Goal: Task Accomplishment & Management: Manage account settings

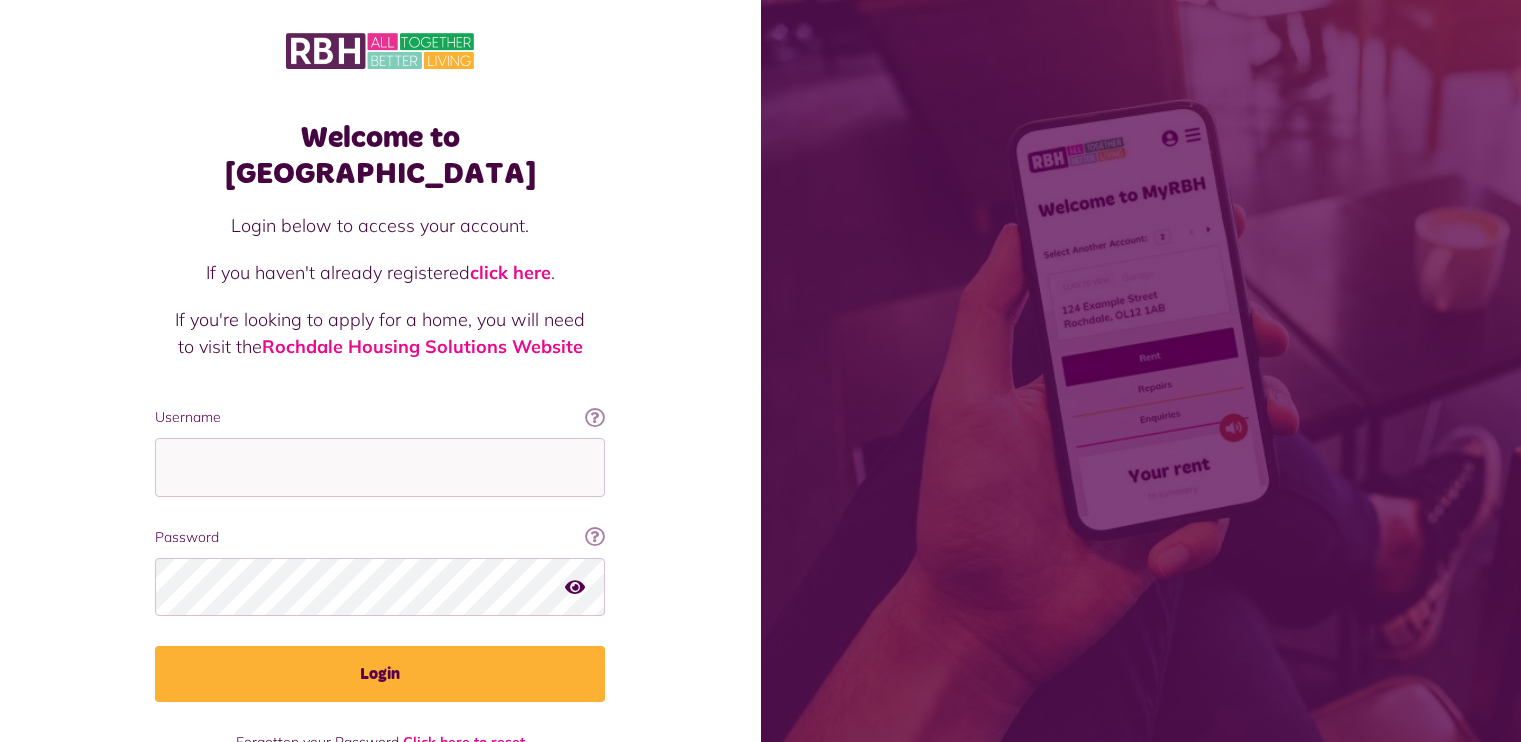
scroll to position [25, 0]
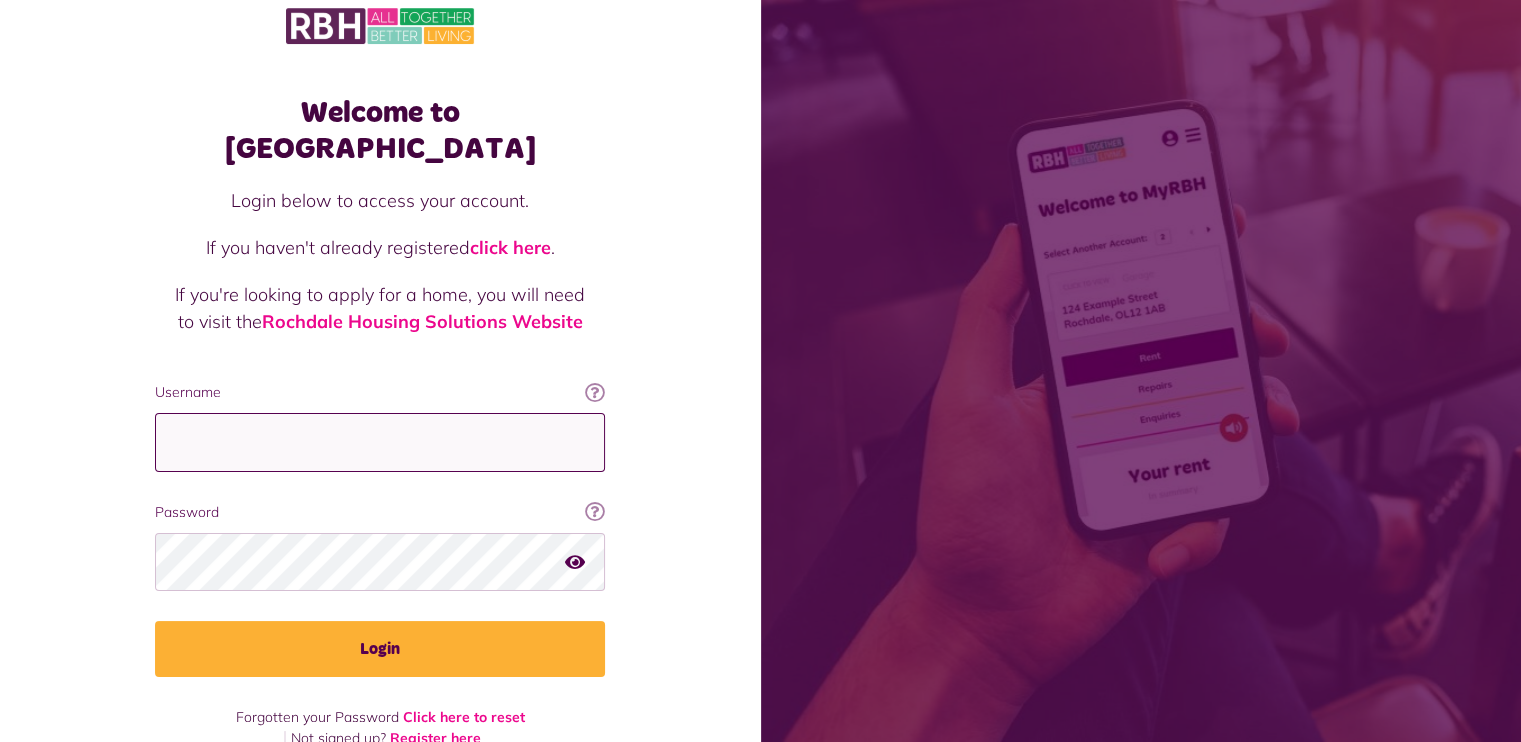
click at [274, 424] on input "Username" at bounding box center [380, 442] width 450 height 59
type input "**********"
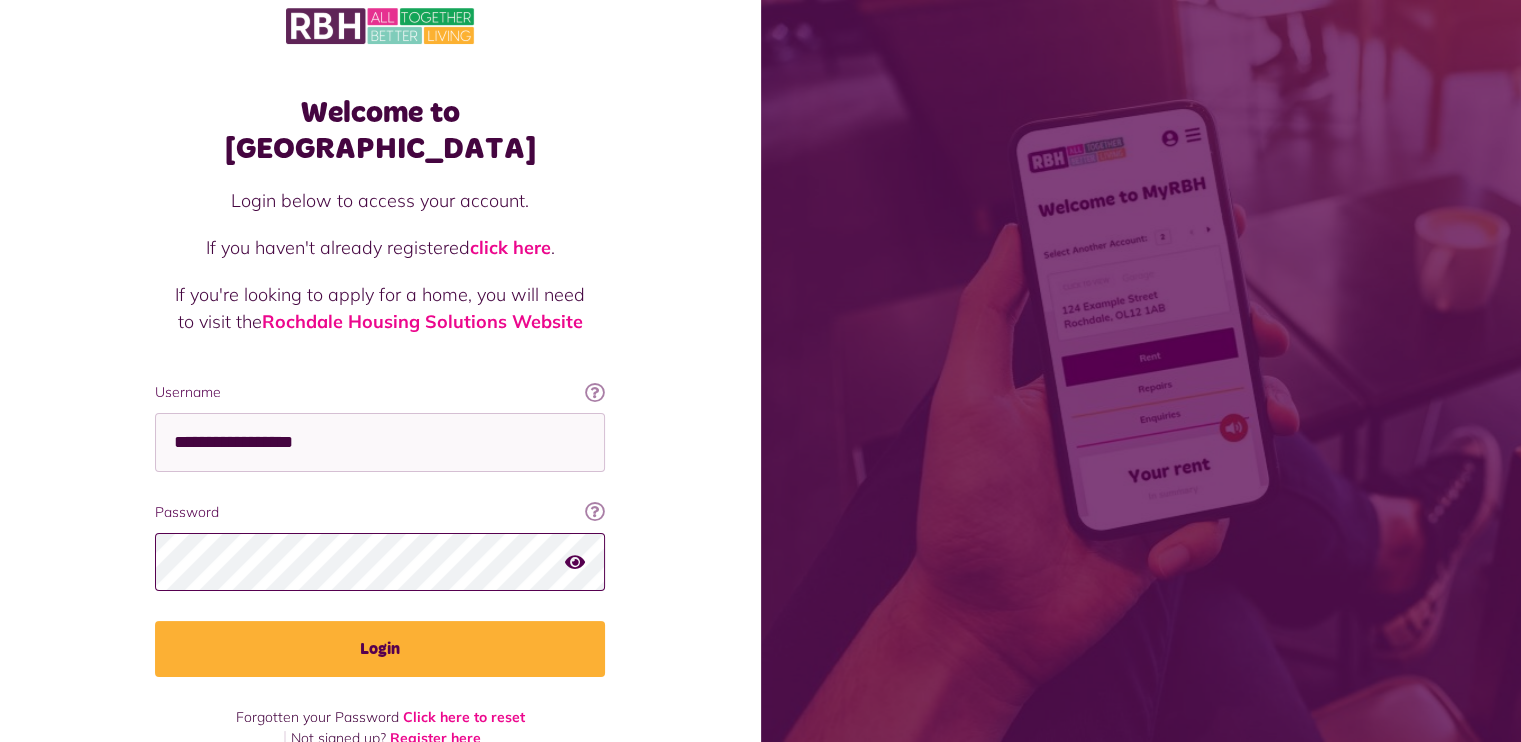
click at [155, 621] on button "Login" at bounding box center [380, 649] width 450 height 56
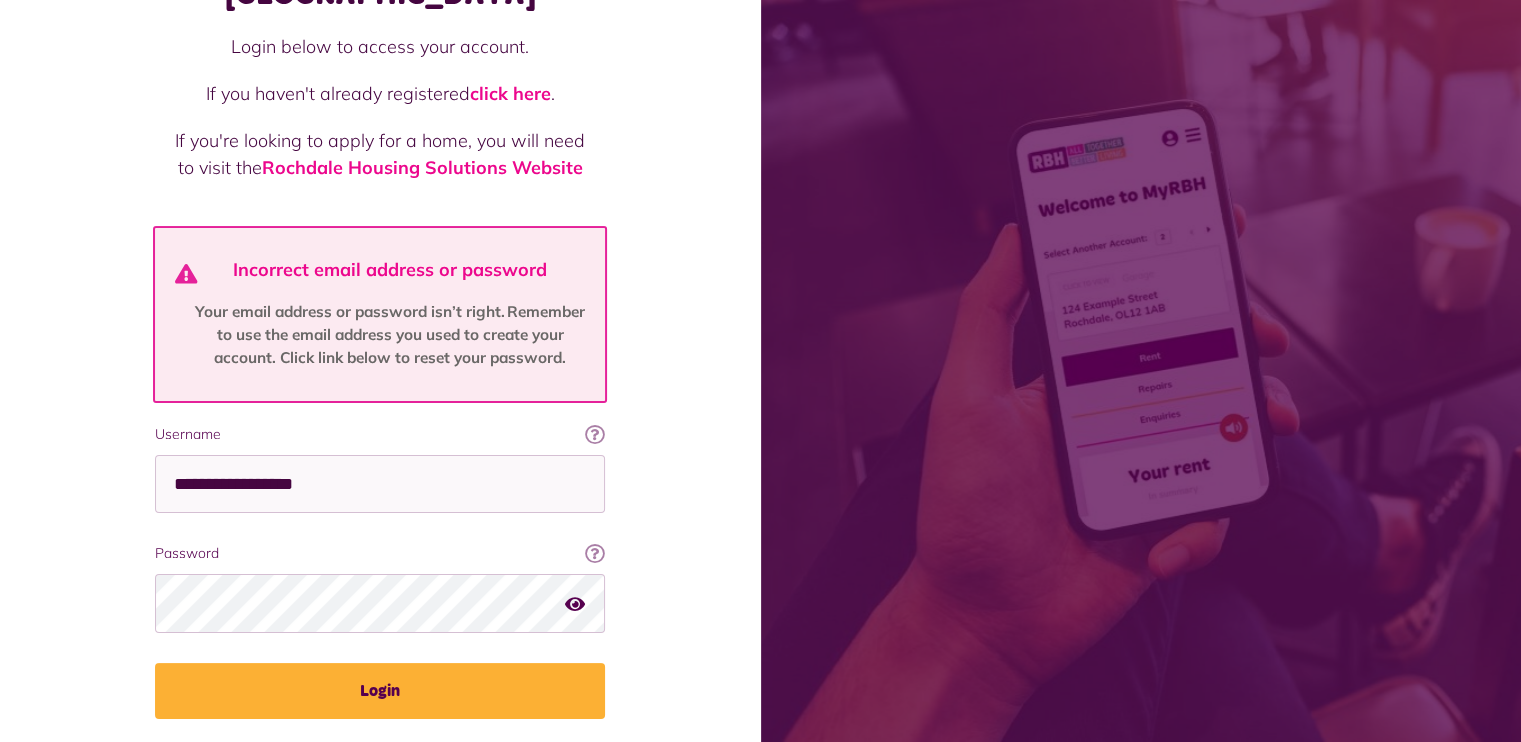
scroll to position [221, 0]
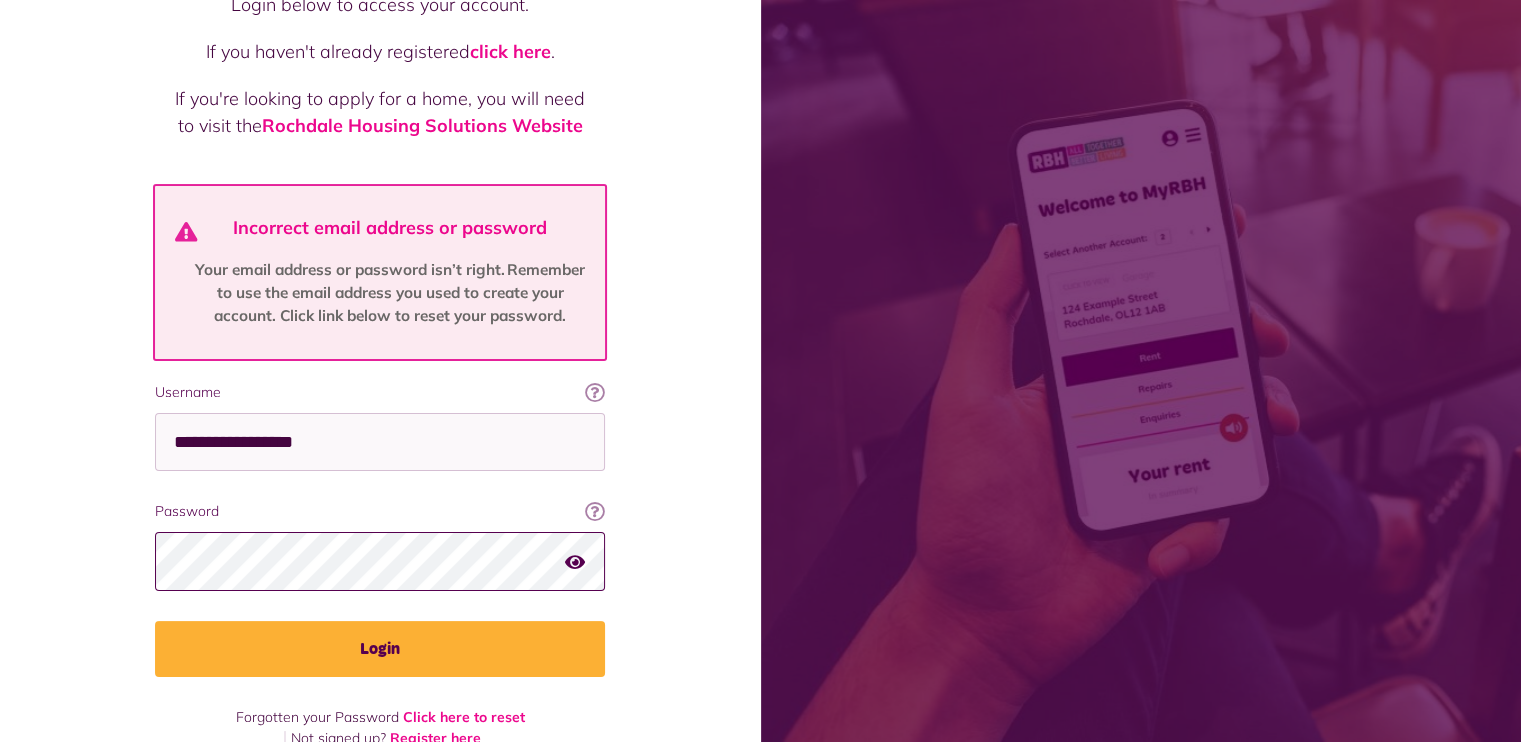
click at [155, 621] on button "Login" at bounding box center [380, 649] width 450 height 56
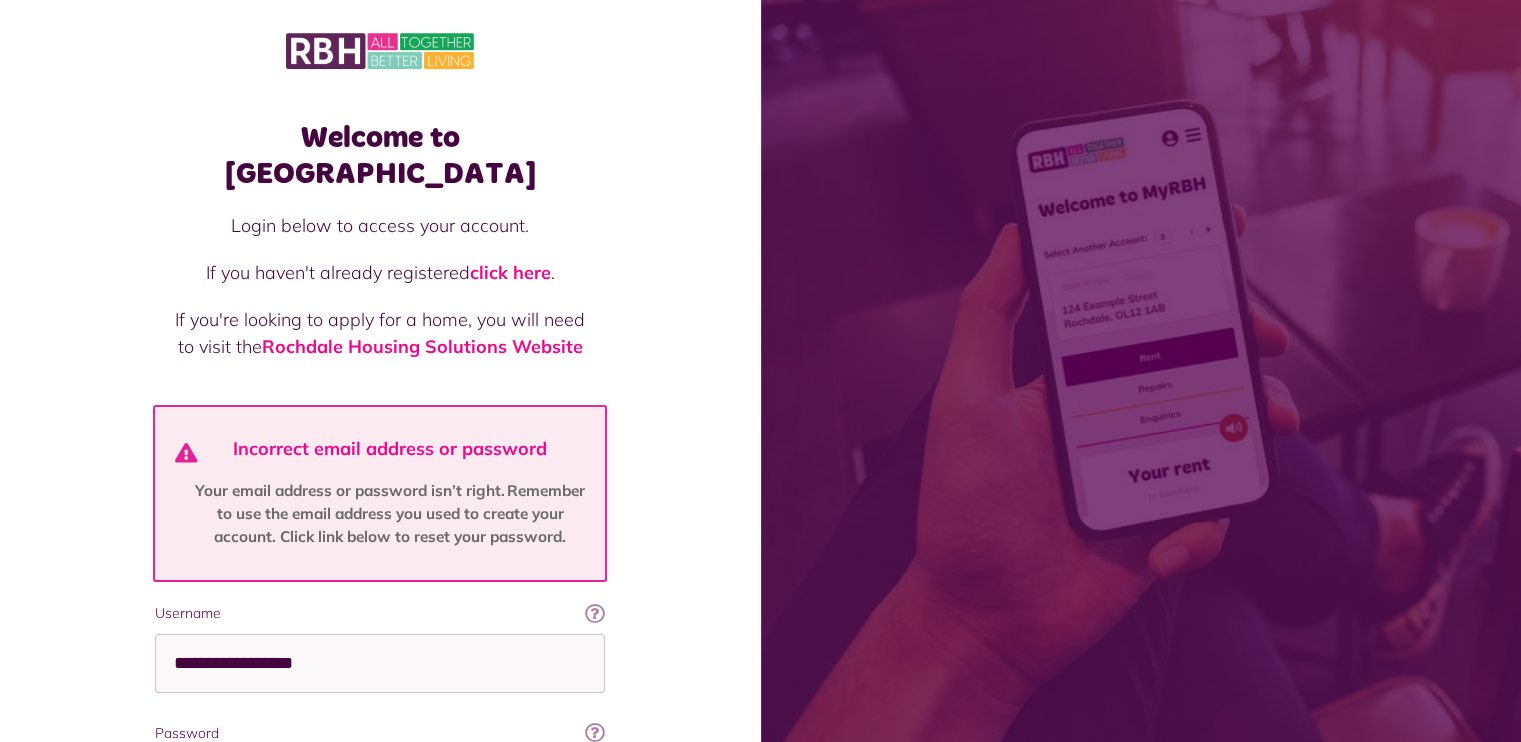
scroll to position [200, 0]
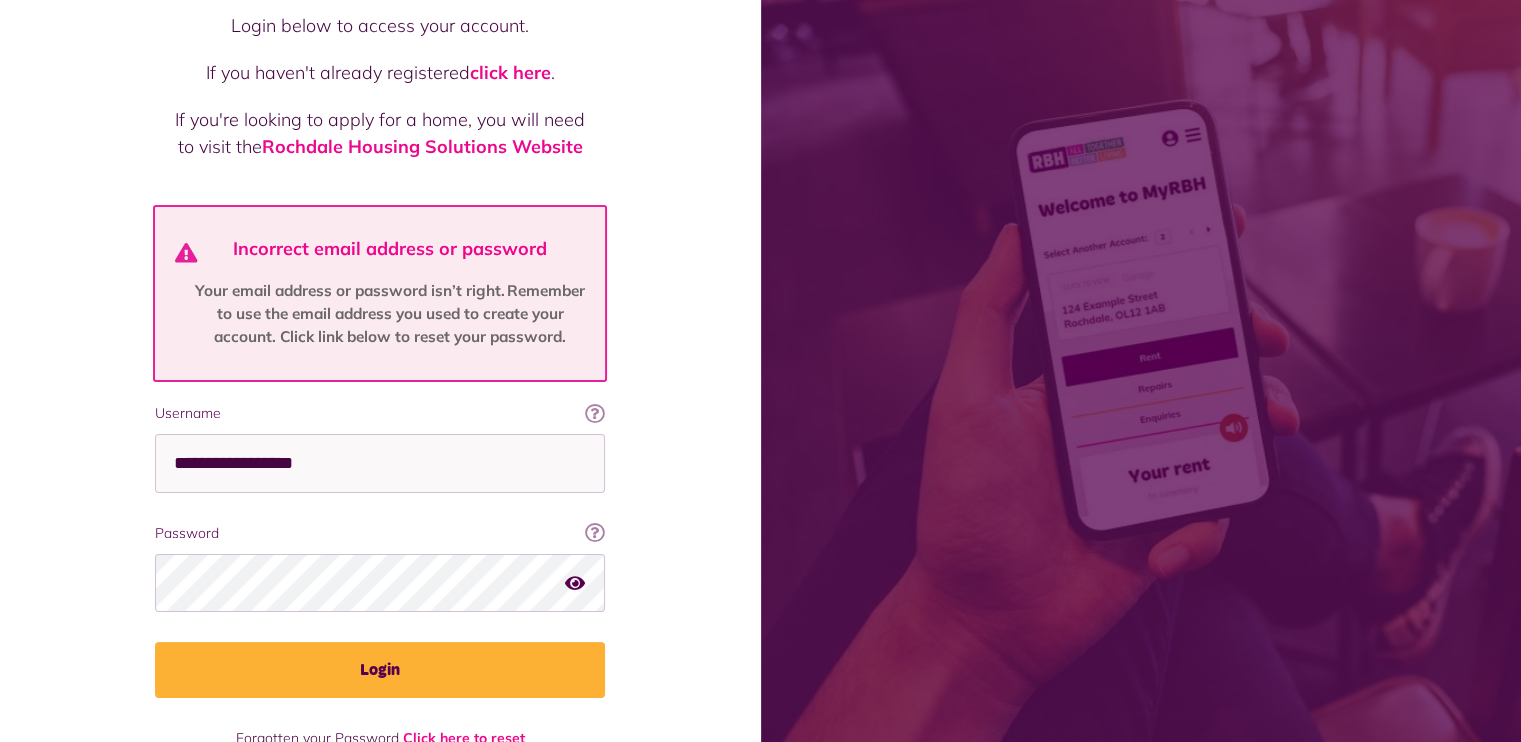
click at [579, 574] on icon "button" at bounding box center [575, 583] width 20 height 18
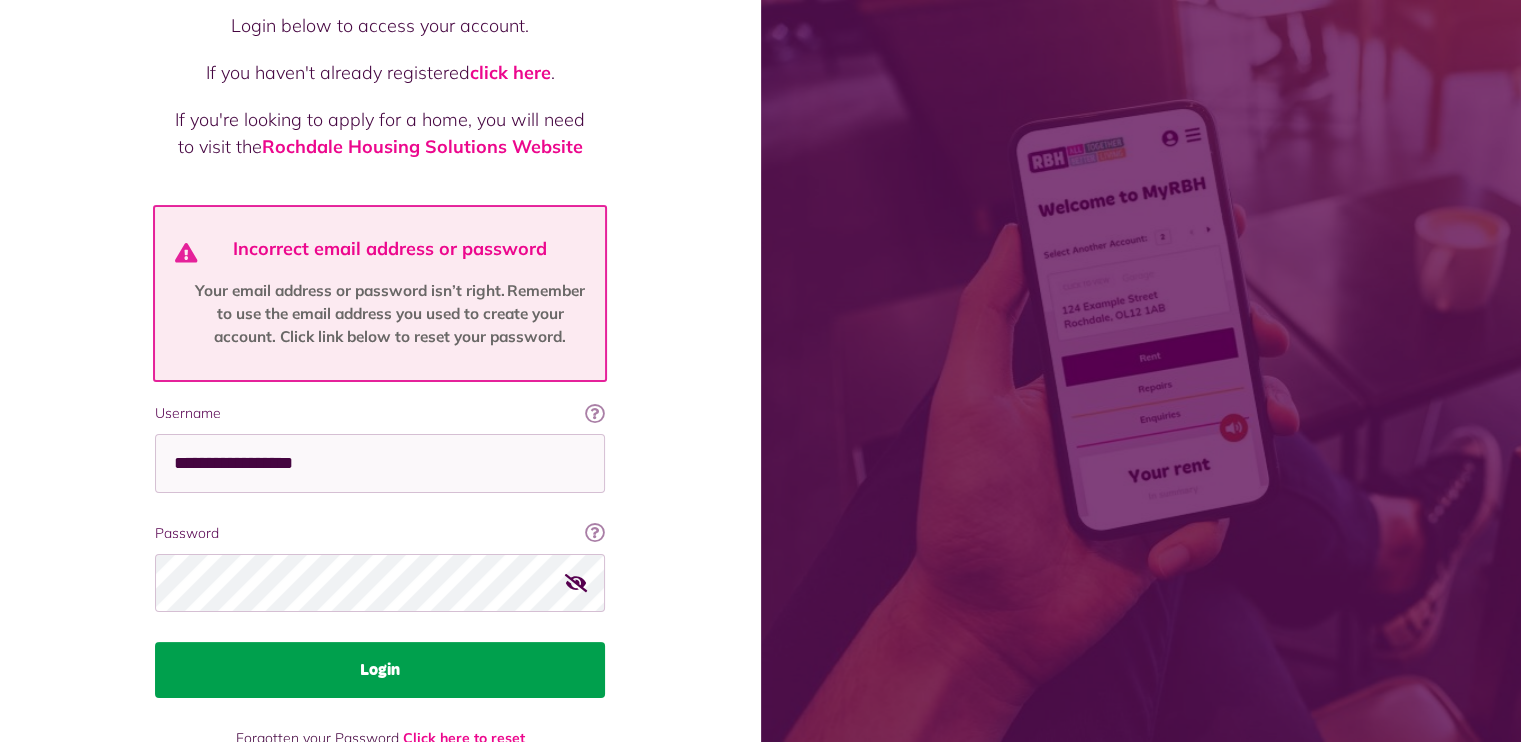
click at [390, 642] on button "Login" at bounding box center [380, 670] width 450 height 56
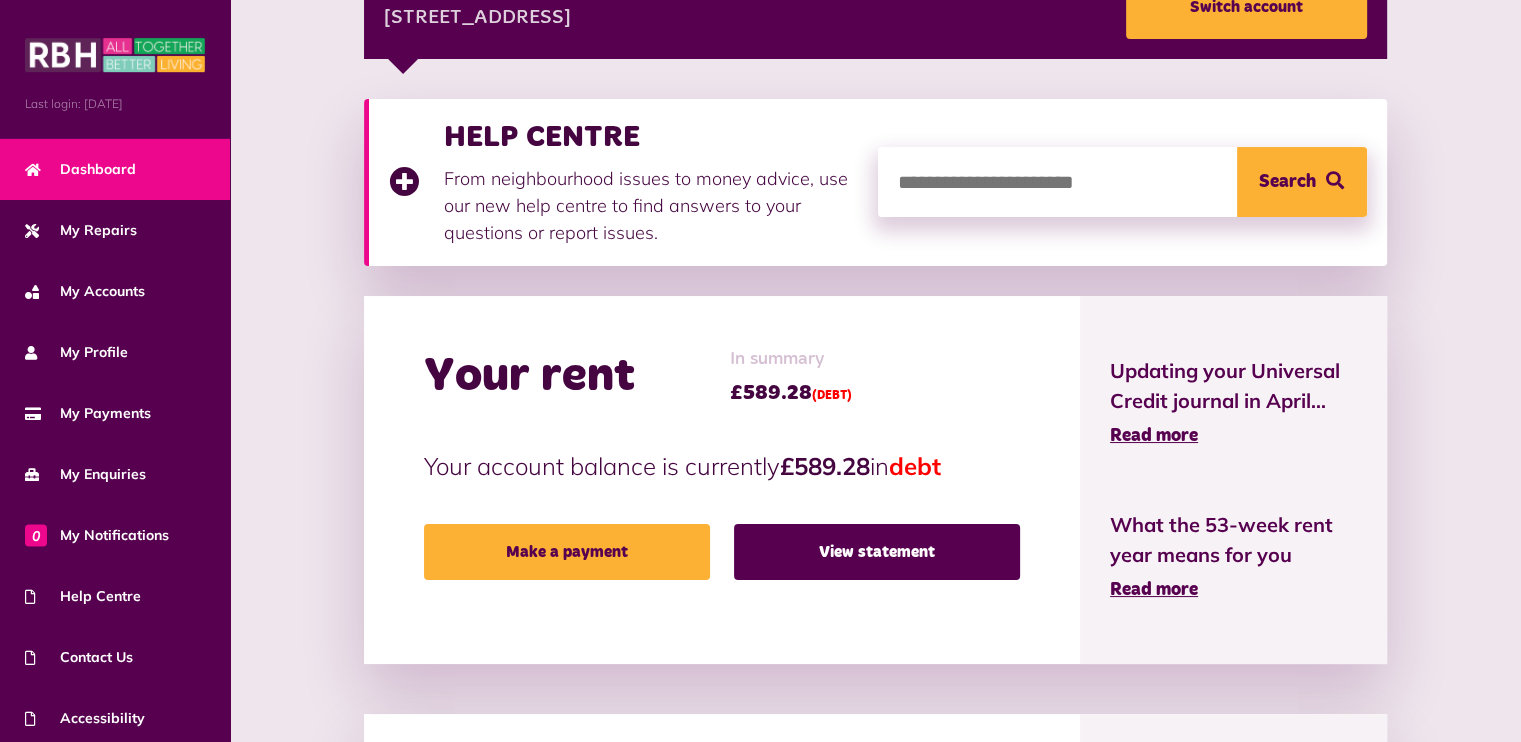
scroll to position [400, 0]
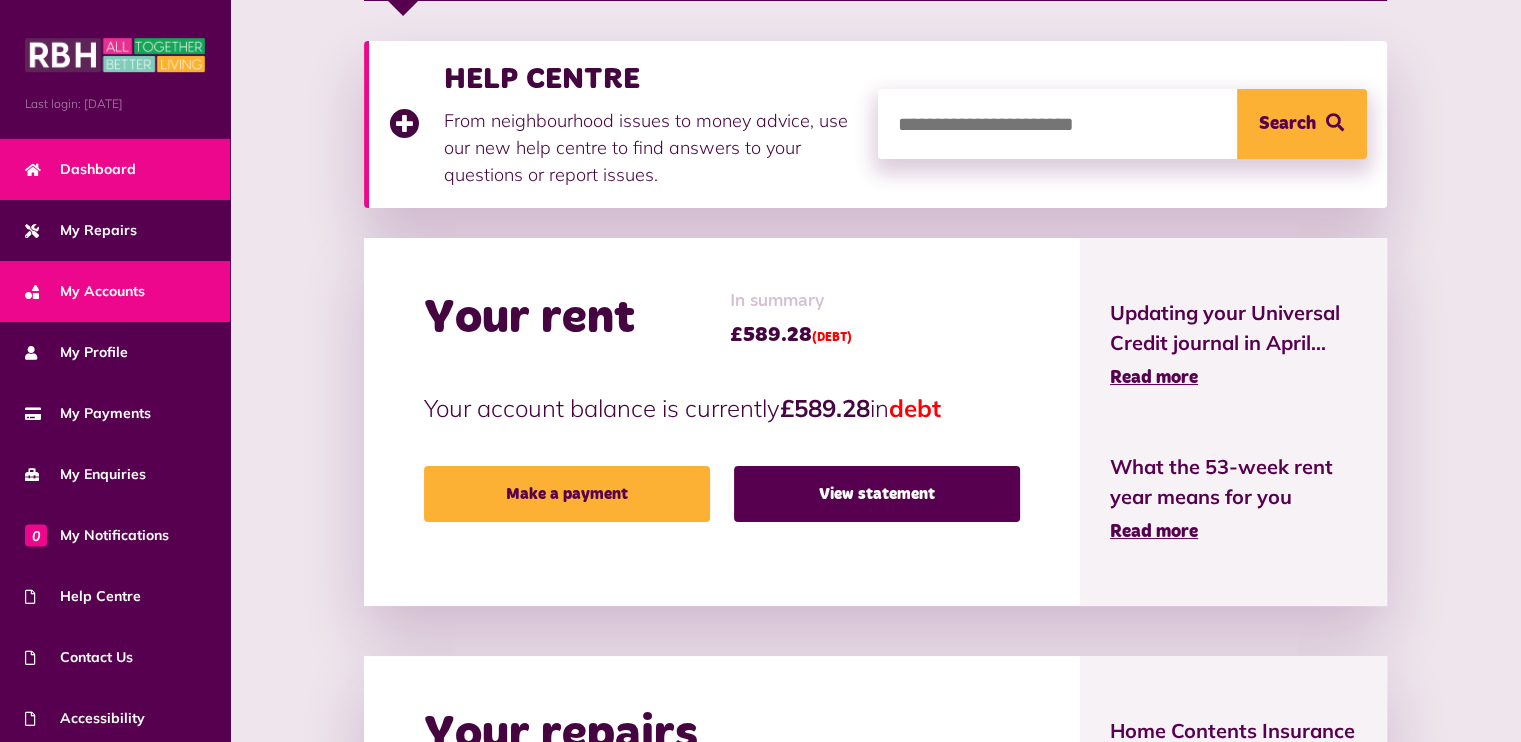
click at [80, 294] on span "My Accounts" at bounding box center [85, 291] width 120 height 21
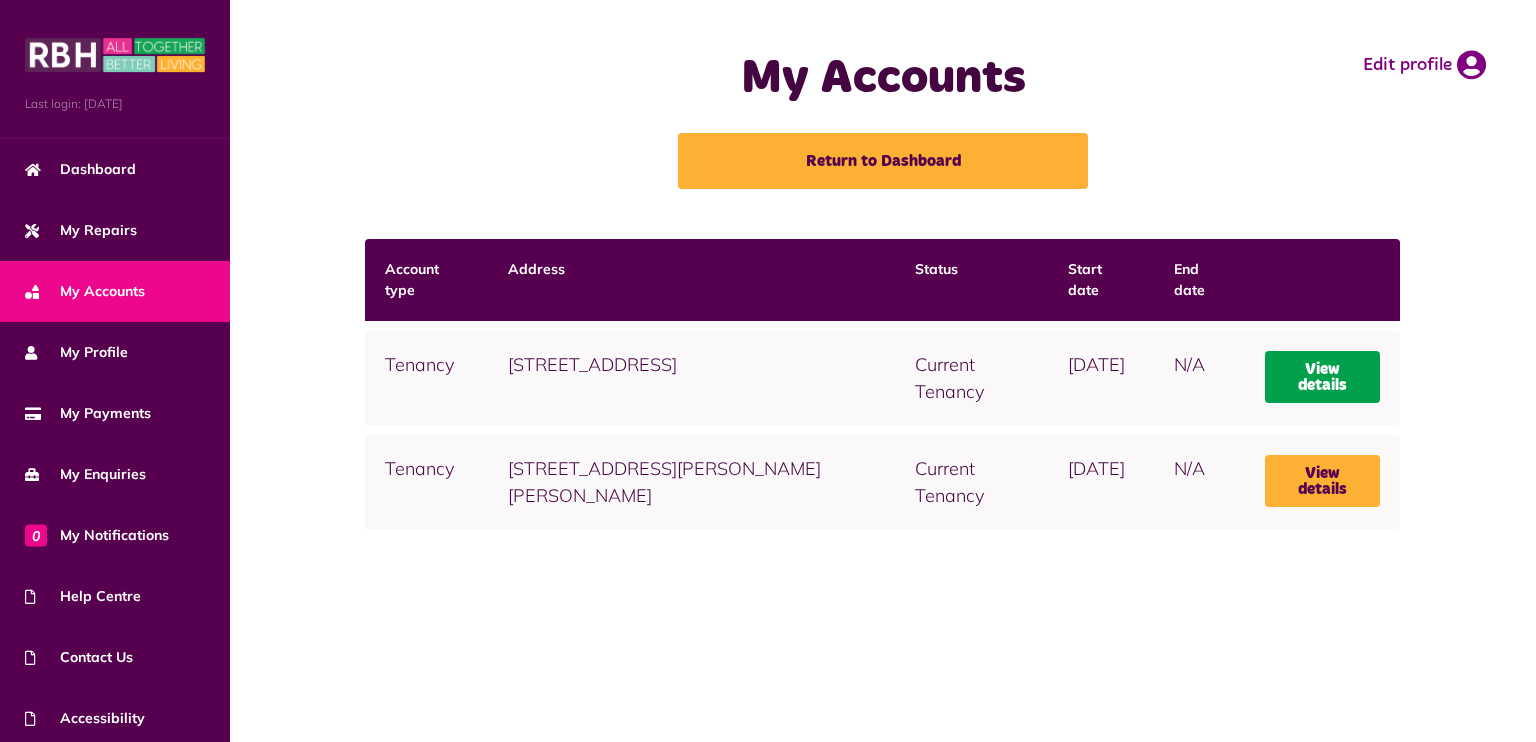
click at [1321, 359] on link "View details" at bounding box center [1323, 377] width 116 height 52
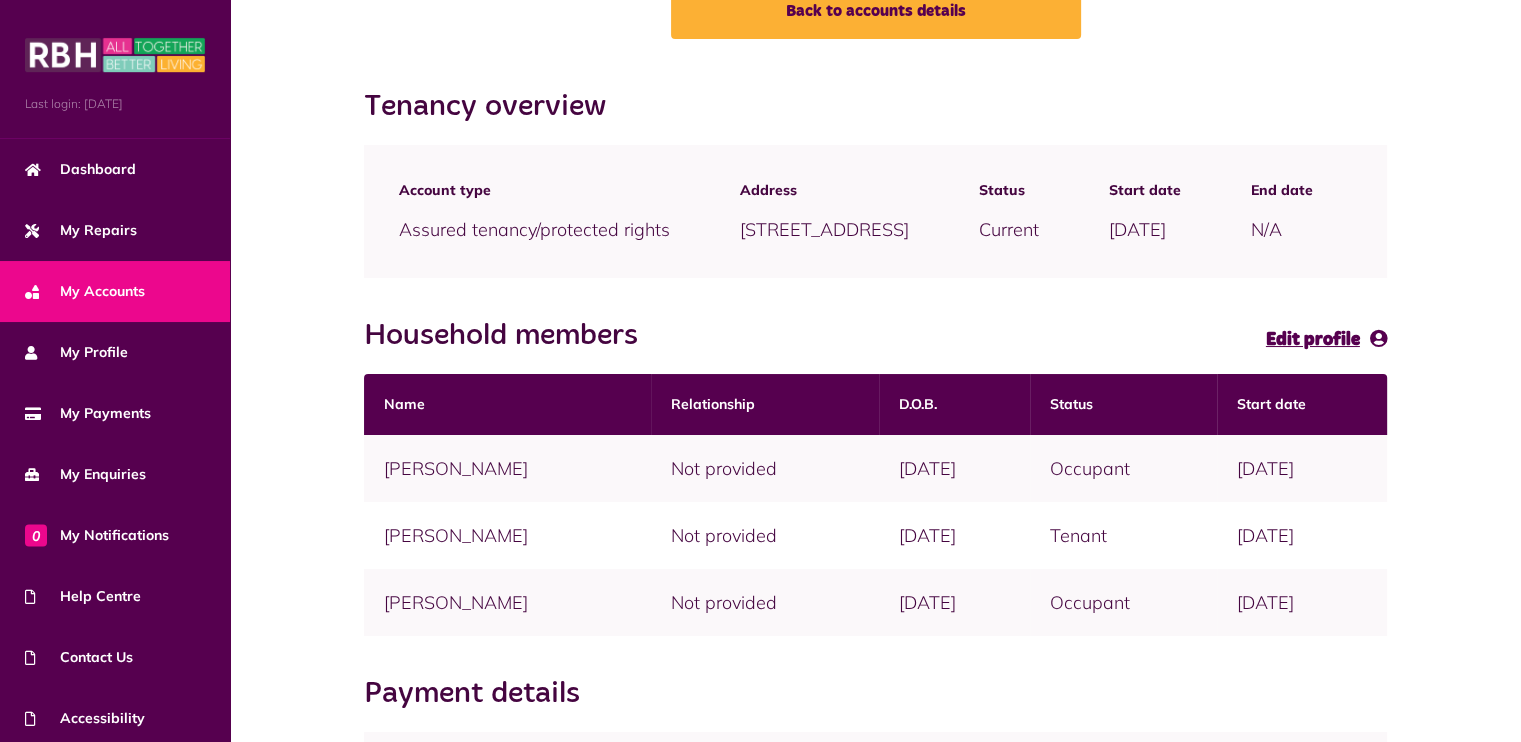
scroll to position [300, 0]
